Goal: Information Seeking & Learning: Understand process/instructions

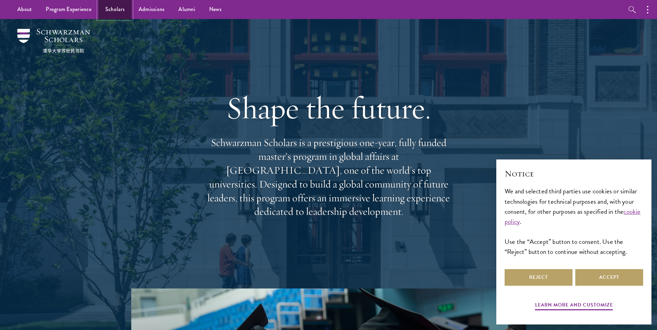
click at [114, 9] on link "Scholars" at bounding box center [114, 9] width 33 height 19
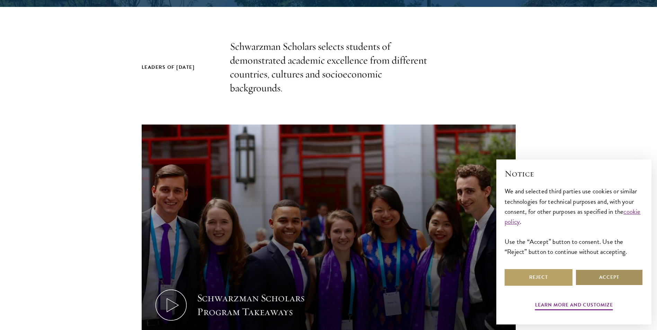
click at [608, 279] on button "Accept" at bounding box center [609, 277] width 68 height 17
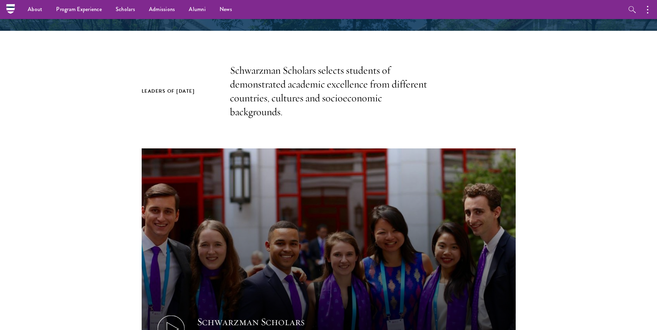
scroll to position [277, 0]
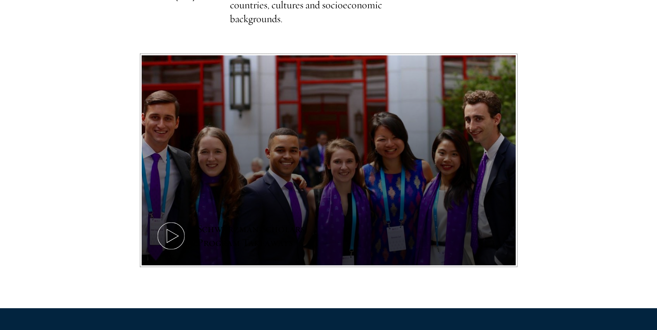
click at [261, 229] on div "Schwarzman Scholars Program Takeaways" at bounding box center [261, 236] width 128 height 28
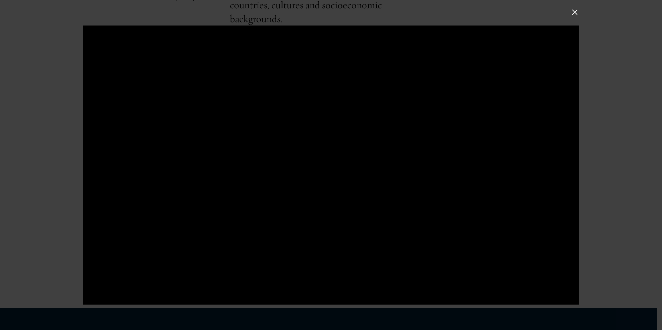
click at [580, 15] on div at bounding box center [331, 165] width 662 height 330
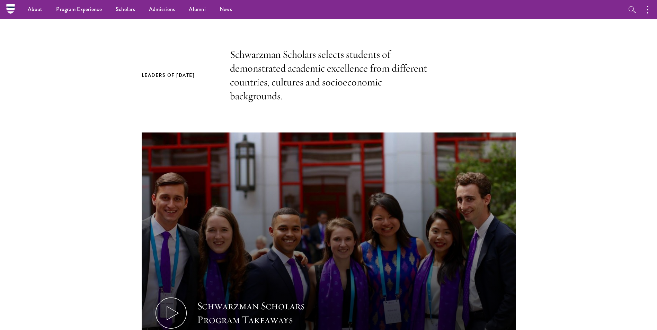
scroll to position [69, 0]
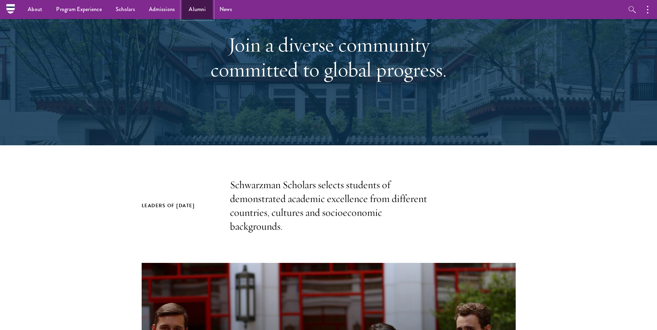
click at [189, 9] on link "Alumni" at bounding box center [197, 9] width 31 height 19
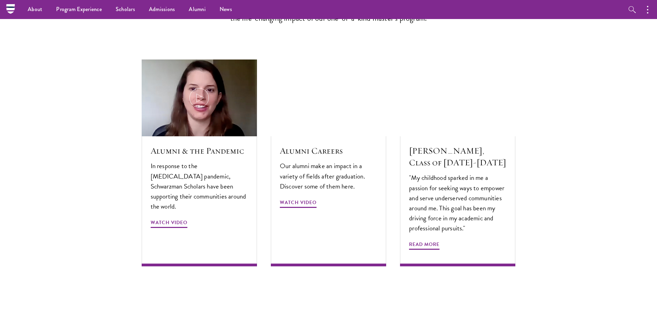
scroll to position [2043, 0]
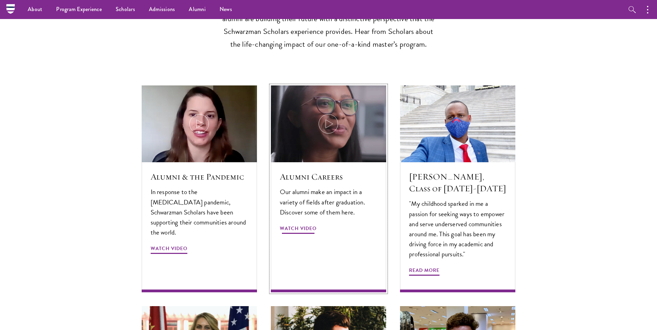
click at [324, 114] on img at bounding box center [328, 124] width 123 height 82
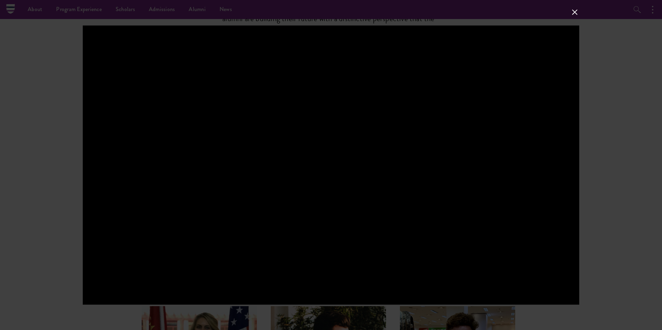
click at [576, 12] on button at bounding box center [574, 12] width 9 height 9
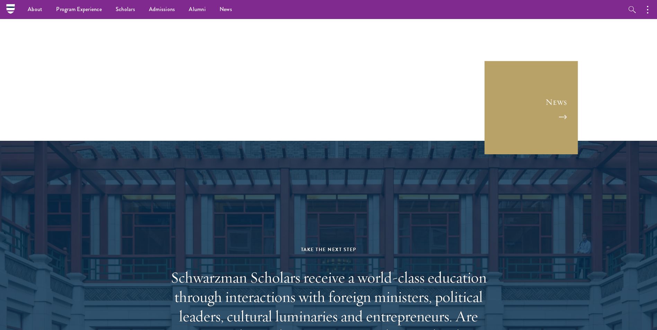
scroll to position [2770, 0]
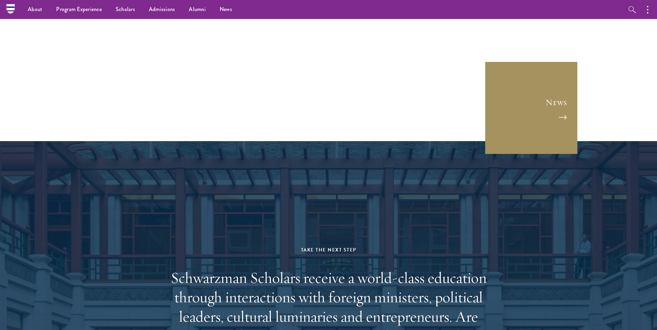
click at [554, 72] on link "News" at bounding box center [530, 107] width 93 height 93
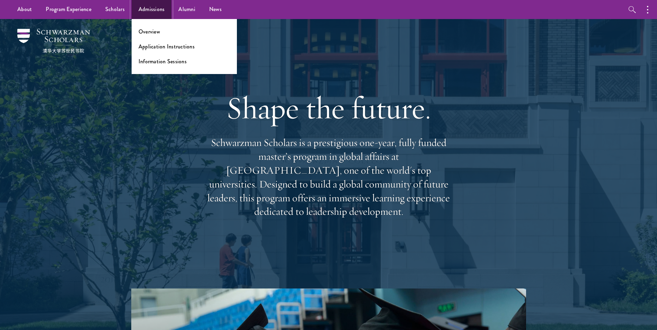
click at [150, 8] on link "Admissions" at bounding box center [152, 9] width 40 height 19
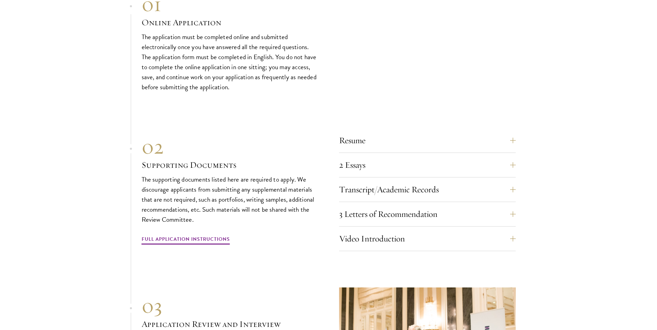
scroll to position [2112, 0]
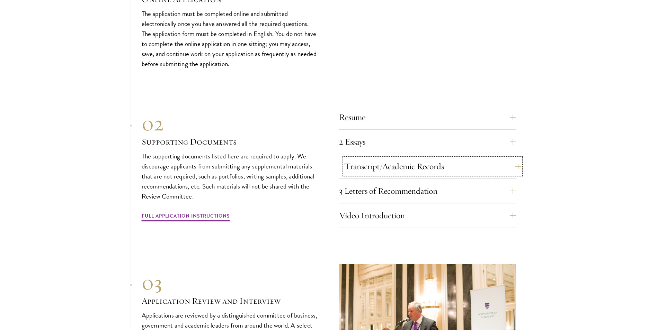
click at [512, 158] on button "Transcript/Academic Records" at bounding box center [432, 166] width 177 height 17
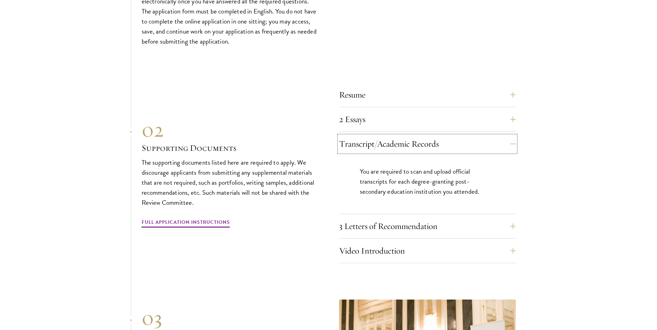
scroll to position [2147, 0]
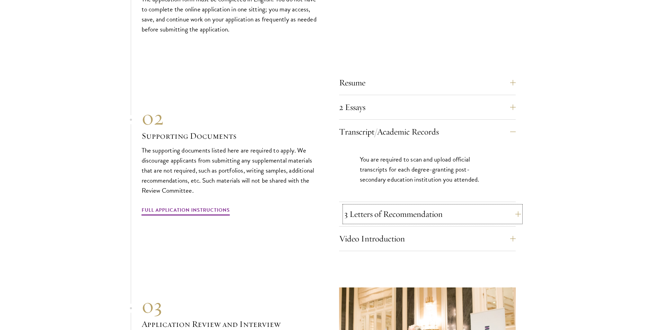
click at [514, 206] on button "3 Letters of Recommendation" at bounding box center [432, 214] width 177 height 17
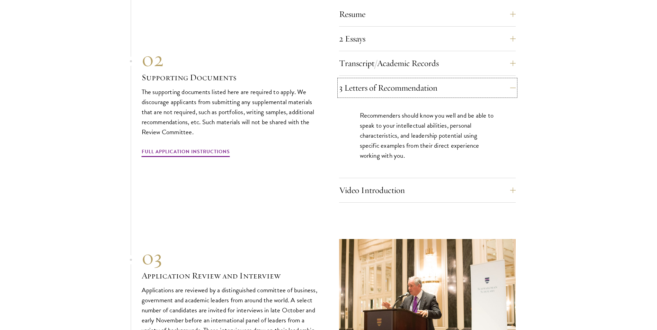
scroll to position [2216, 0]
click at [511, 181] on button "Video Introduction" at bounding box center [432, 189] width 177 height 17
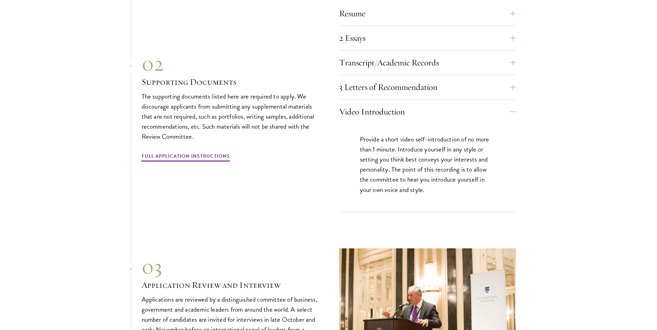
click at [28, 196] on section "01 Online Application 01 Online Application The application must be completed o…" at bounding box center [328, 123] width 657 height 517
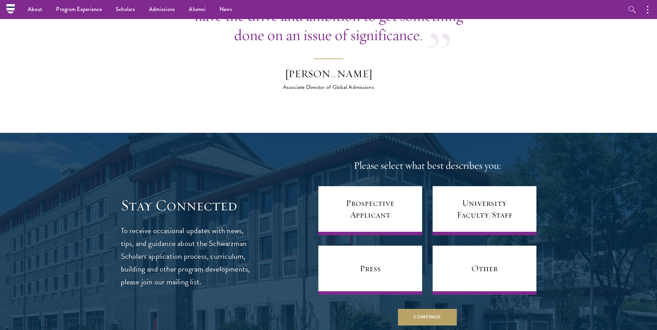
scroll to position [2666, 0]
